Goal: Information Seeking & Learning: Learn about a topic

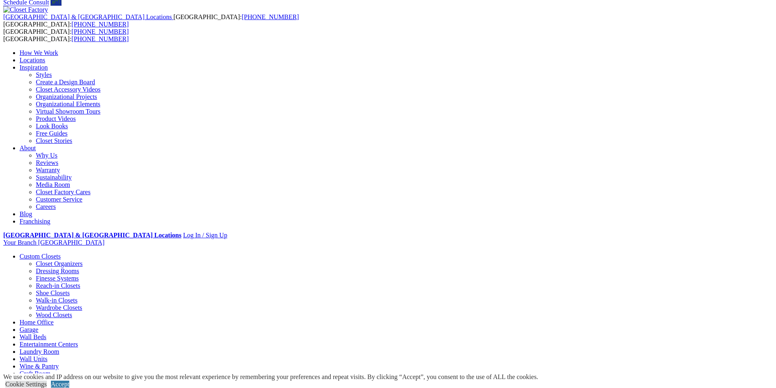
scroll to position [41, 0]
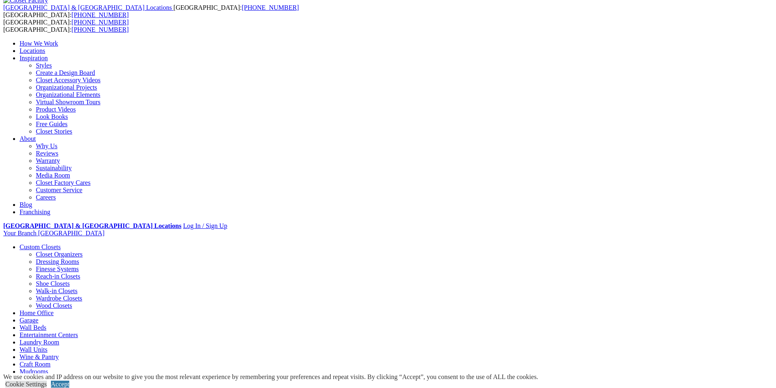
drag, startPoint x: 159, startPoint y: 238, endPoint x: 205, endPoint y: 240, distance: 45.7
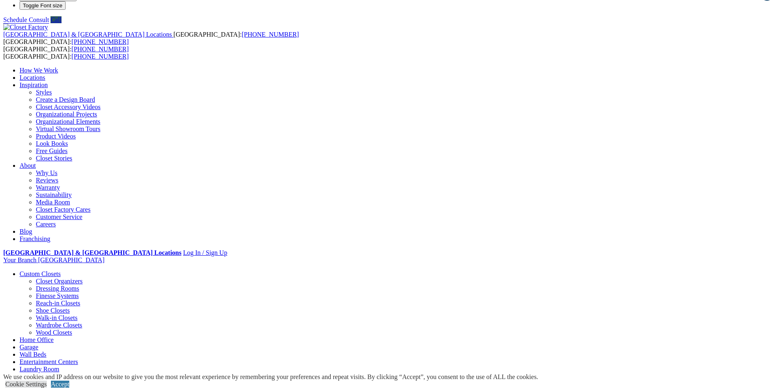
scroll to position [0, 0]
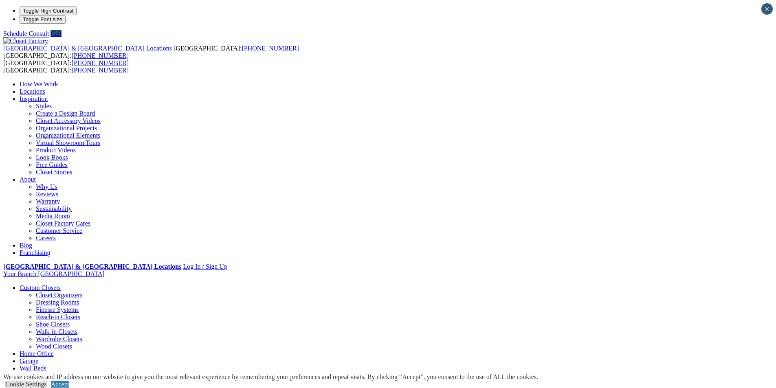
click at [83, 292] on link "Closet Organizers" at bounding box center [59, 295] width 47 height 7
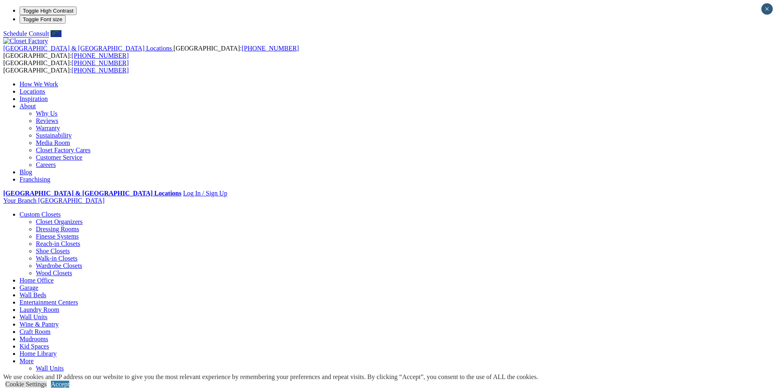
drag, startPoint x: 383, startPoint y: 187, endPoint x: 426, endPoint y: 187, distance: 42.8
click at [83, 218] on link "Closet Organizers" at bounding box center [59, 221] width 47 height 7
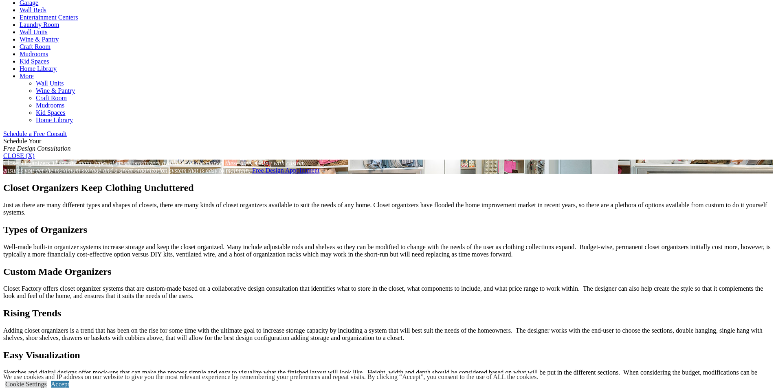
scroll to position [448, 0]
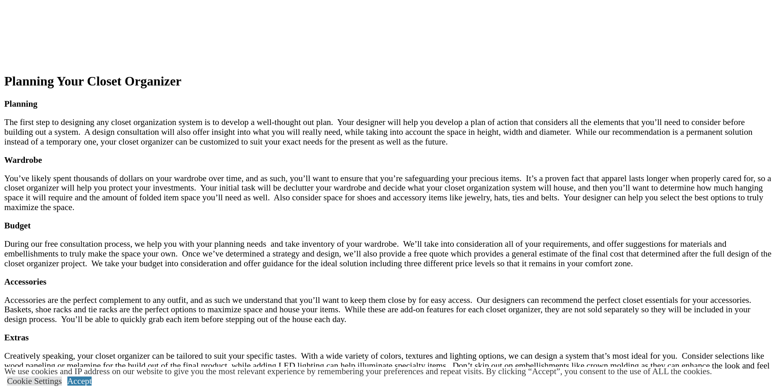
scroll to position [1191, 0]
